Goal: Transaction & Acquisition: Purchase product/service

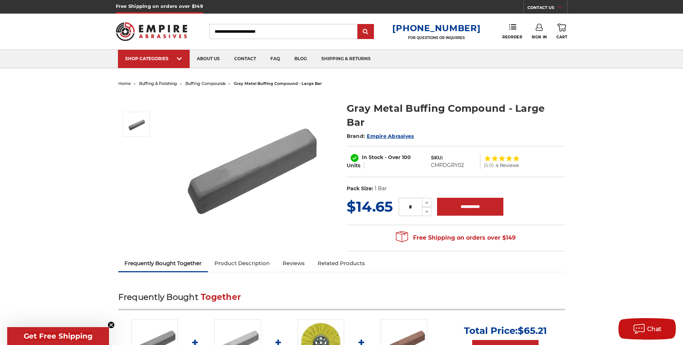
click at [240, 259] on link "Product Description" at bounding box center [242, 264] width 68 height 16
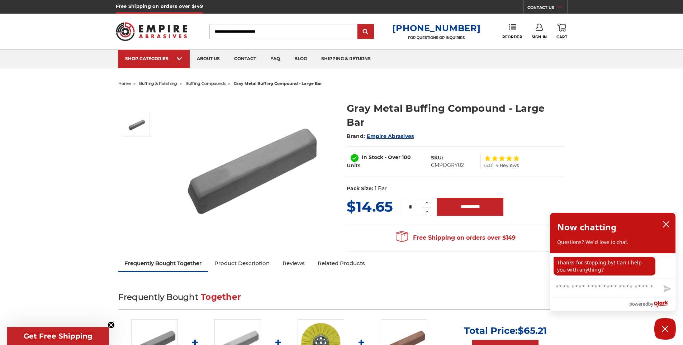
click at [218, 82] on span "buffing compounds" at bounding box center [205, 83] width 40 height 5
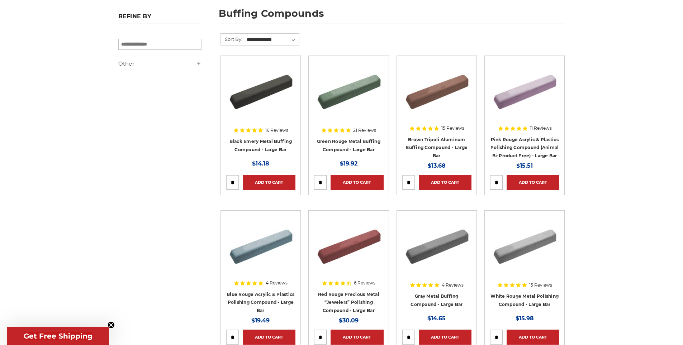
scroll to position [108, 0]
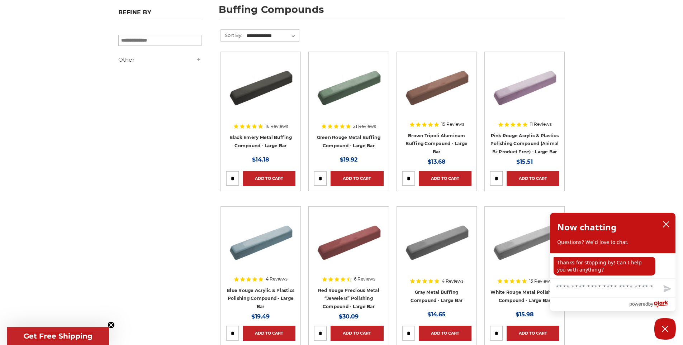
click at [346, 87] on img at bounding box center [349, 85] width 70 height 57
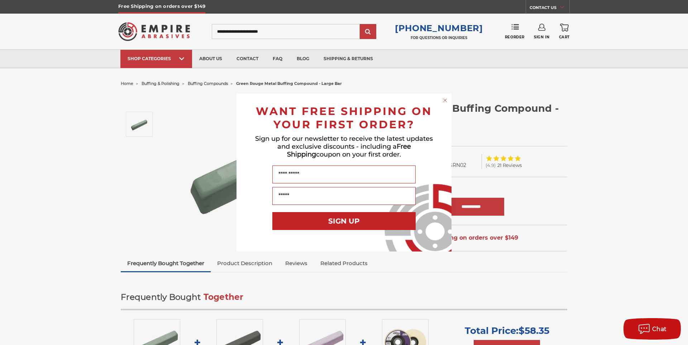
click at [445, 99] on circle "Close dialog" at bounding box center [445, 100] width 7 height 7
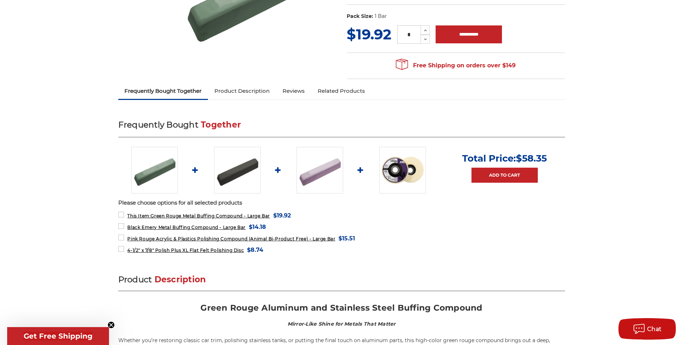
scroll to position [179, 0]
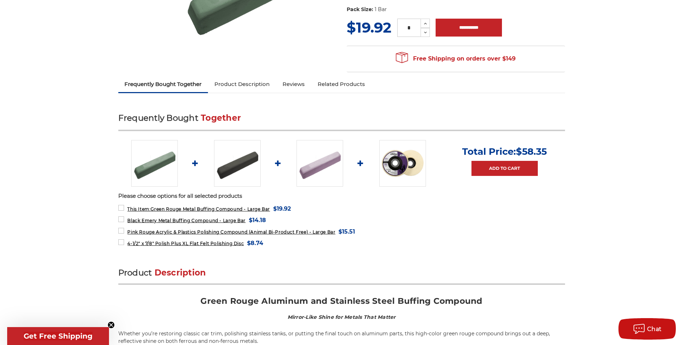
click at [247, 82] on link "Product Description" at bounding box center [242, 84] width 68 height 16
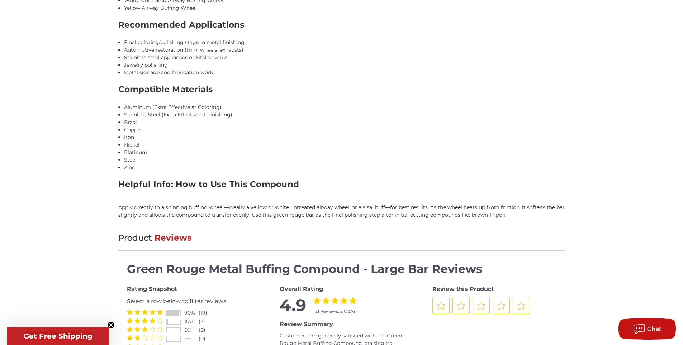
scroll to position [762, 0]
